Goal: Book appointment/travel/reservation

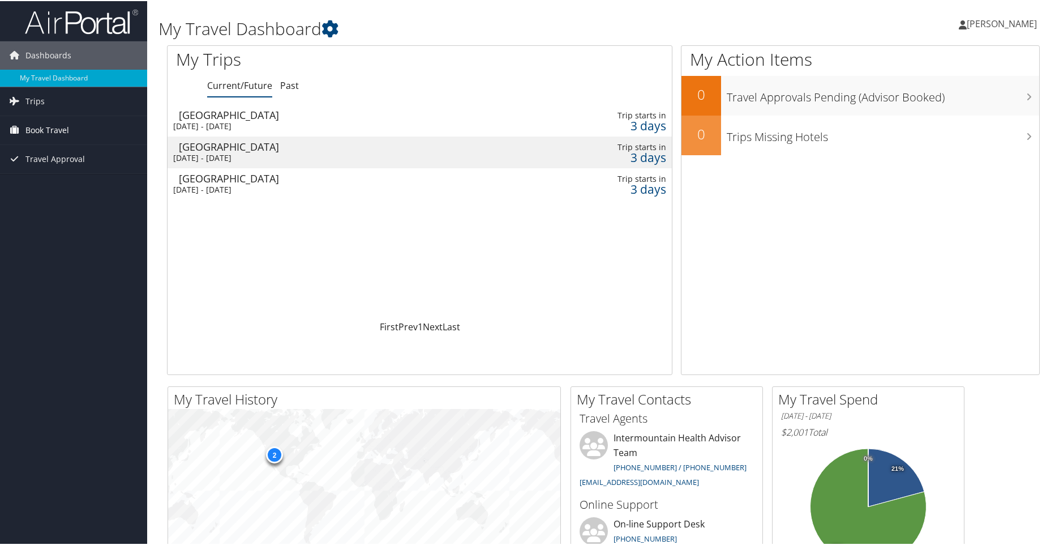
click at [40, 127] on span "Book Travel" at bounding box center [47, 129] width 44 height 28
click at [85, 186] on link "Book/Manage Online Trips" at bounding box center [73, 185] width 147 height 17
